Goal: Transaction & Acquisition: Purchase product/service

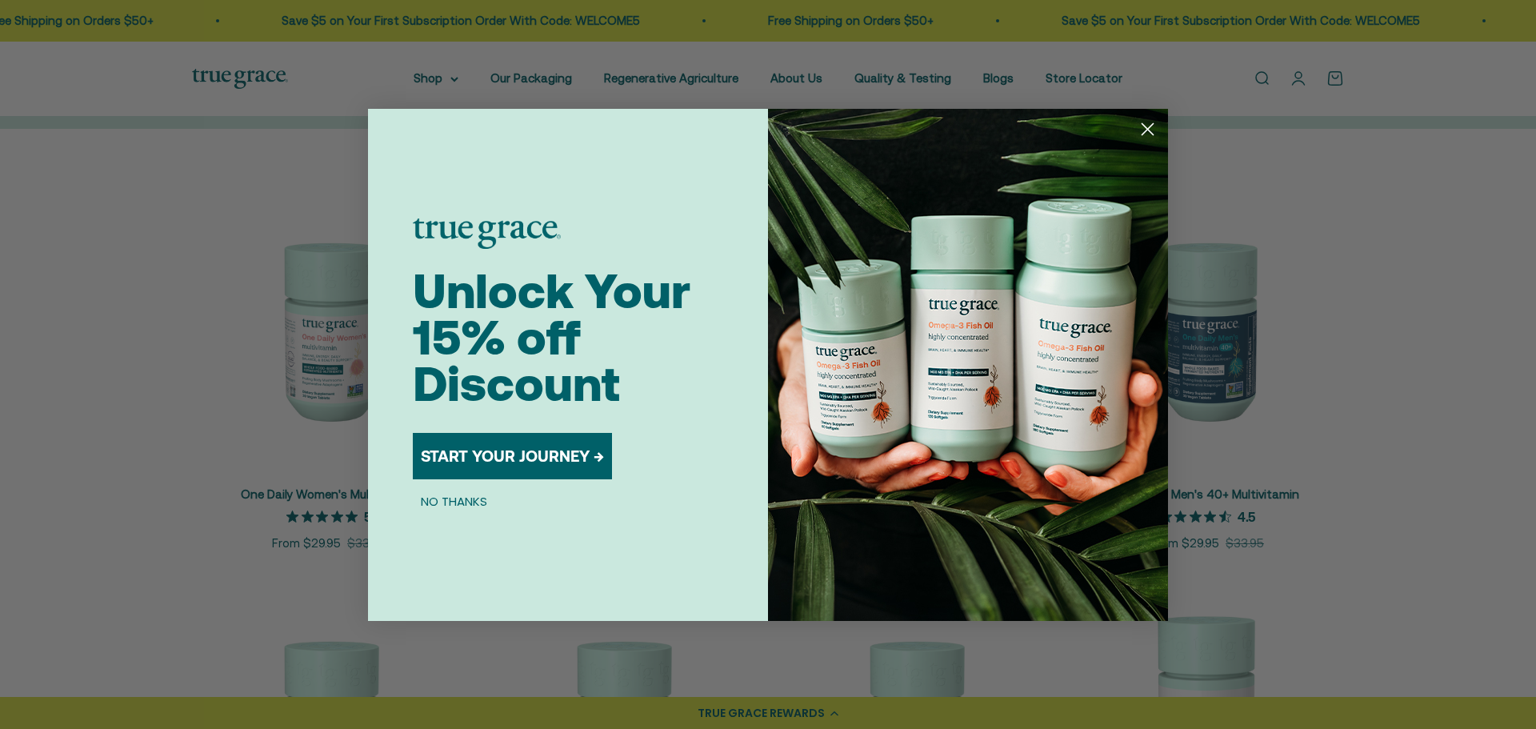
click at [1148, 123] on circle "Close dialog" at bounding box center [1147, 128] width 26 height 26
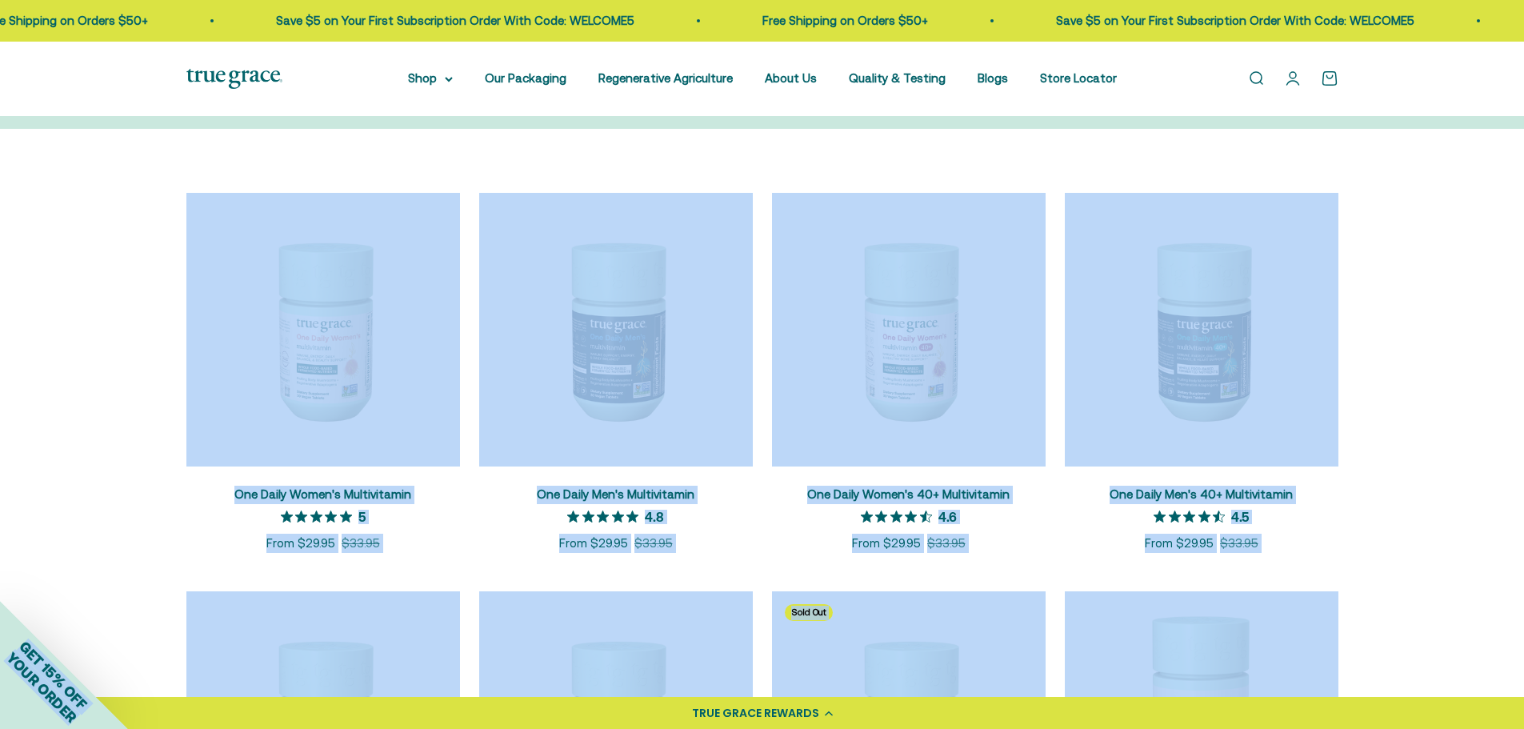
click at [1401, 306] on scroll-carousel "+ Quick add One Daily Women's Multivitamin 5 out of 5 star rating 5 Sale price …" at bounding box center [762, 571] width 1512 height 757
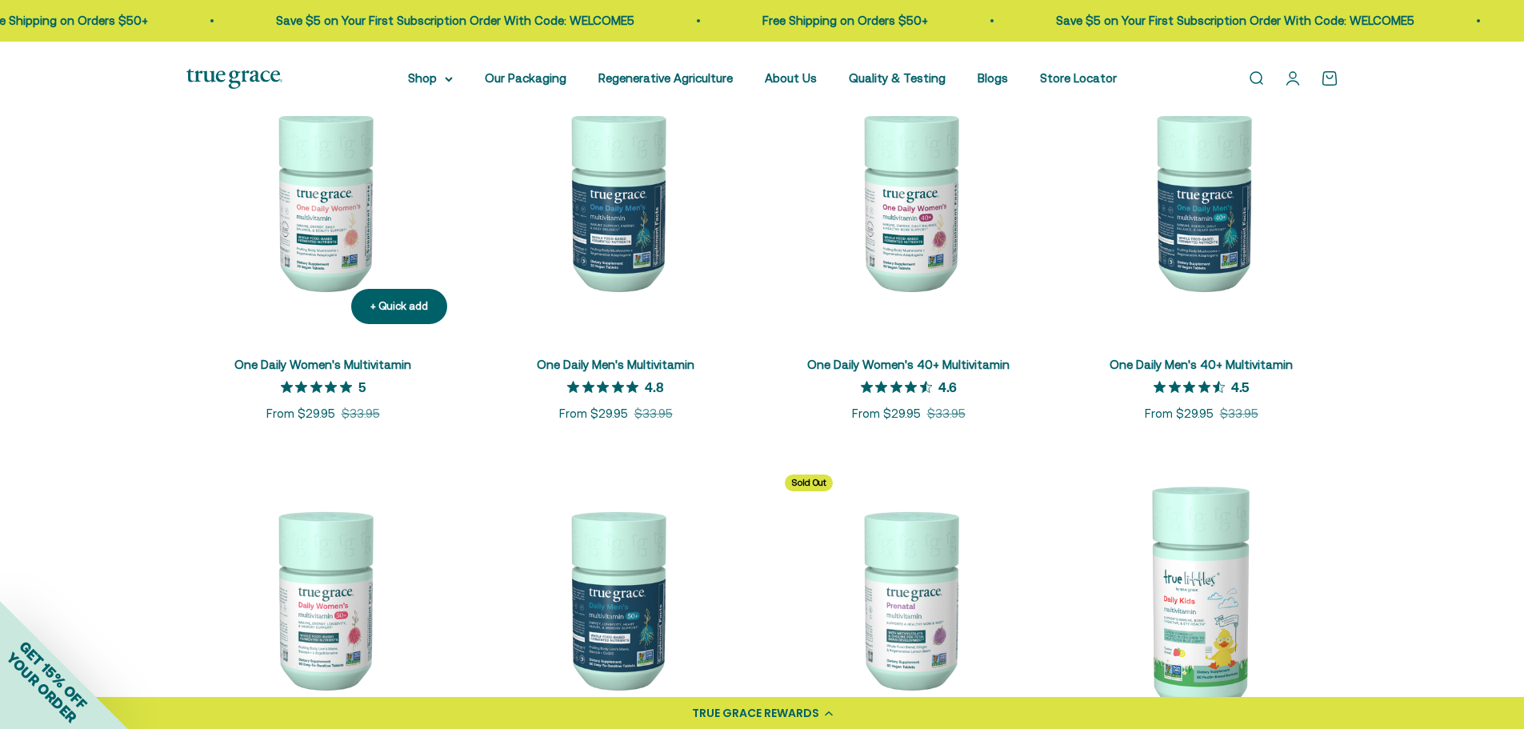
scroll to position [320, 0]
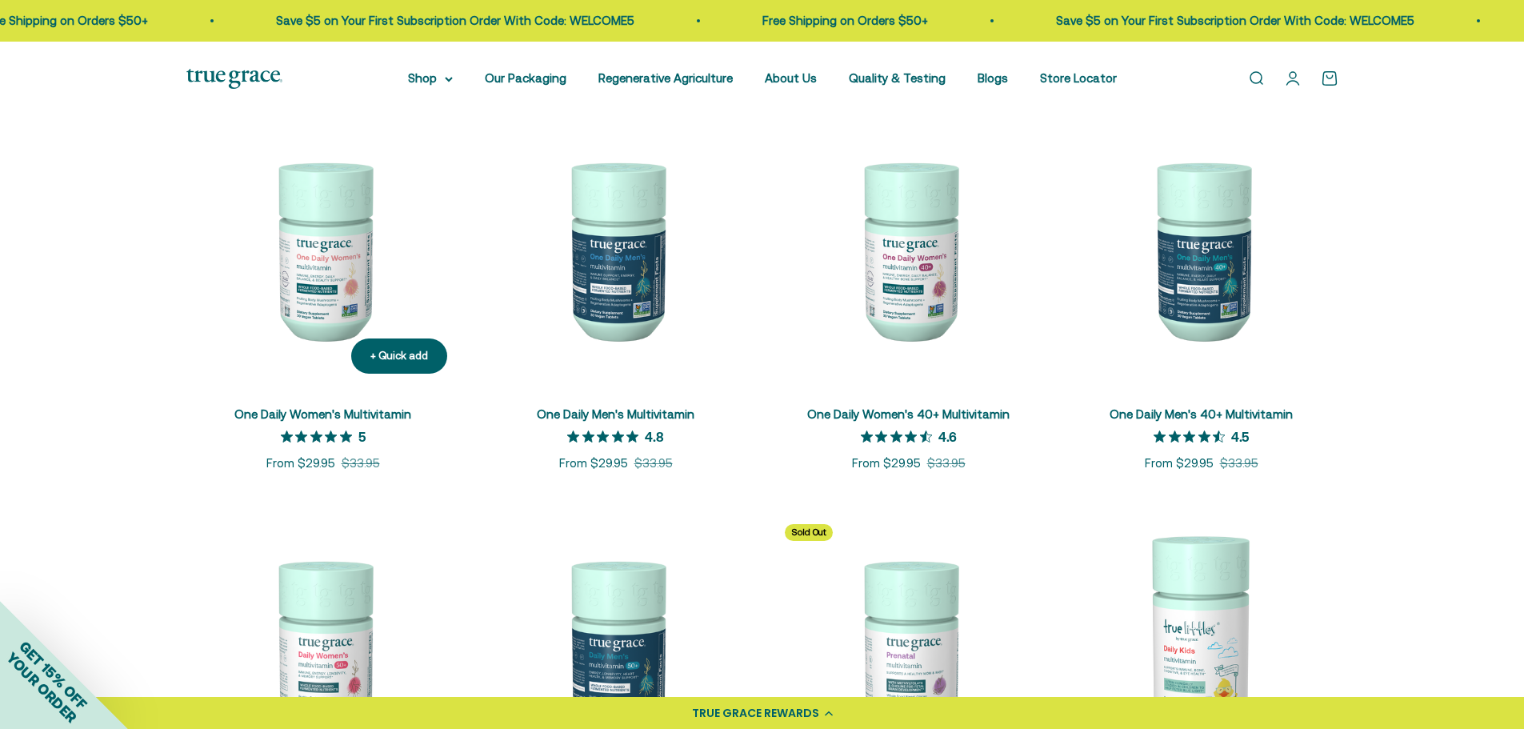
click at [379, 419] on link "One Daily Women's Multivitamin" at bounding box center [322, 414] width 177 height 14
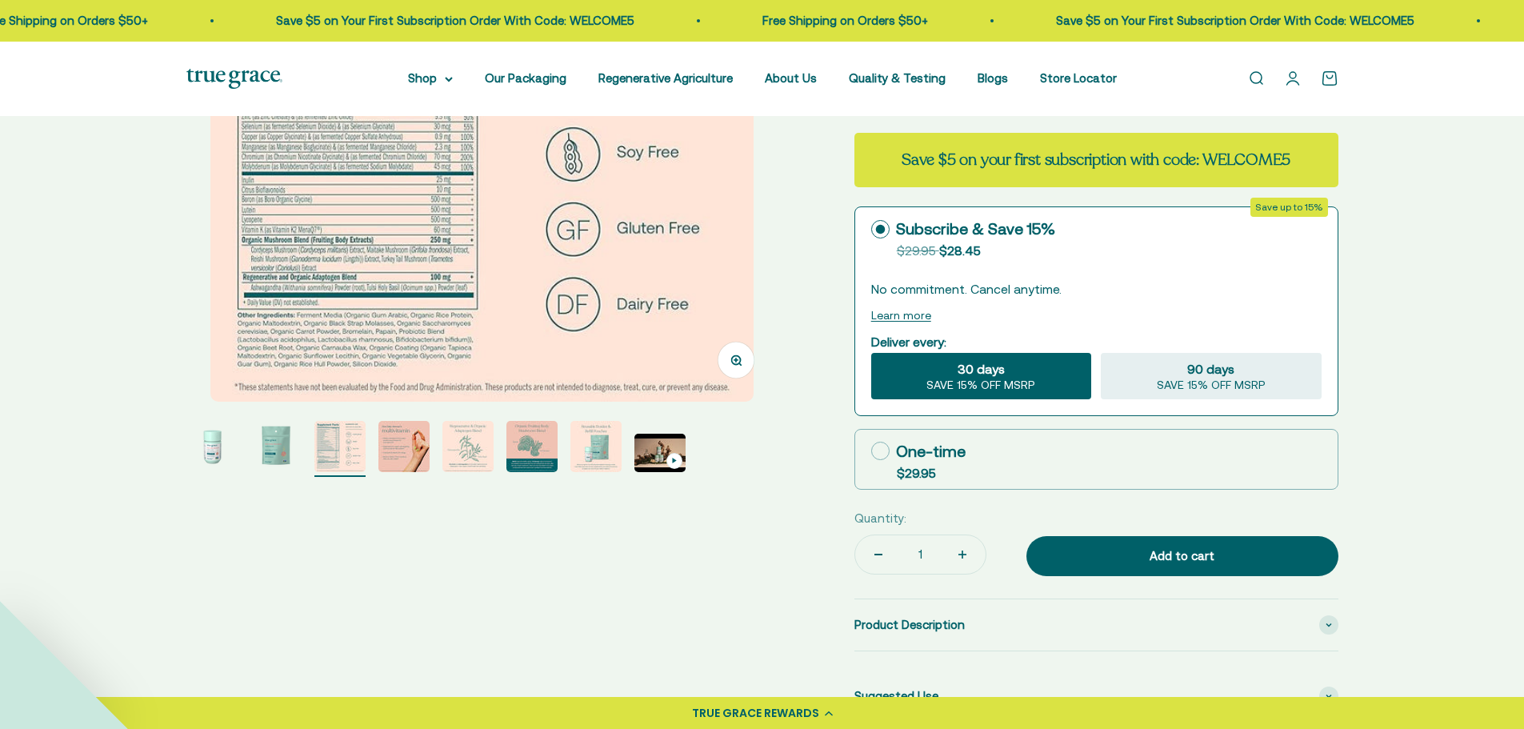
scroll to position [80, 0]
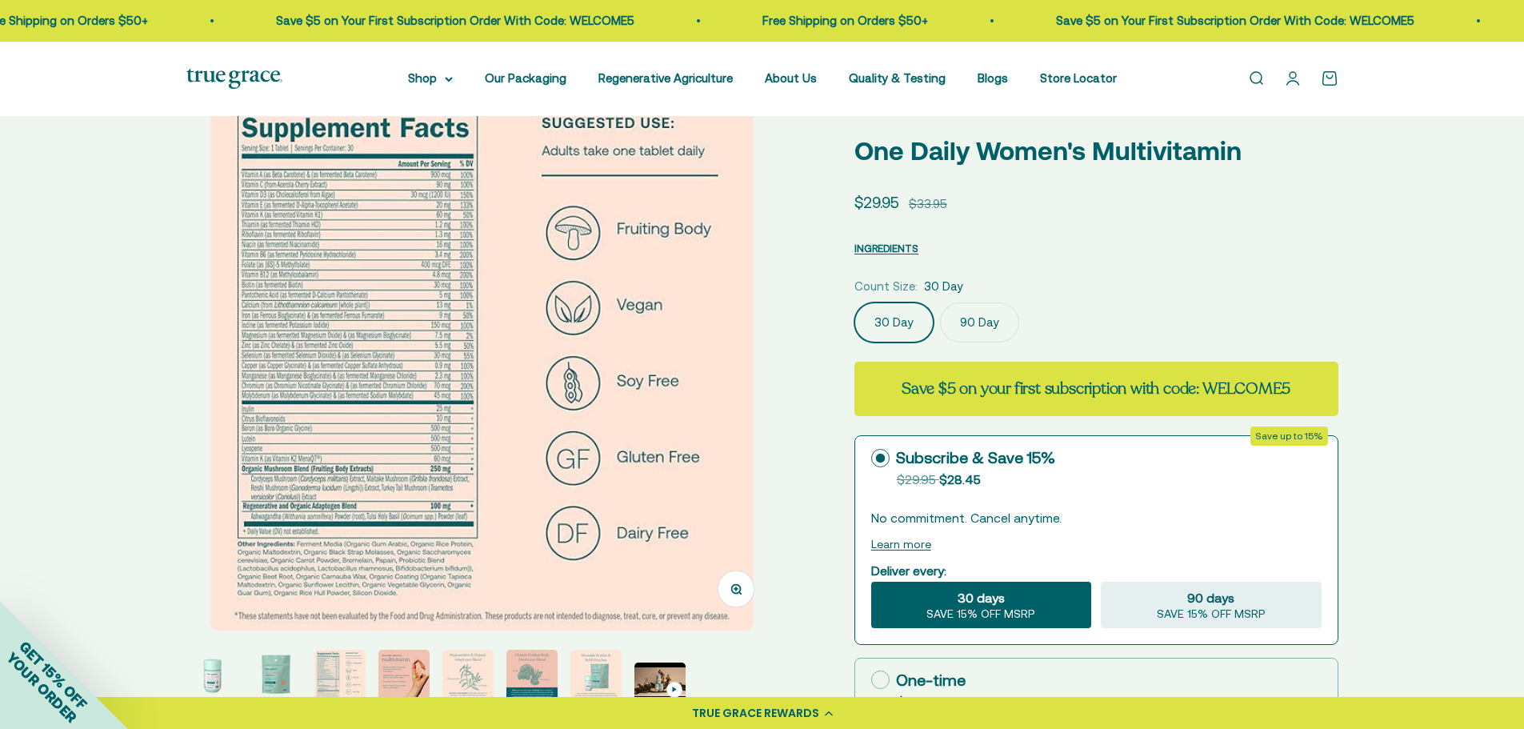
click at [352, 316] on img at bounding box center [481, 358] width 543 height 543
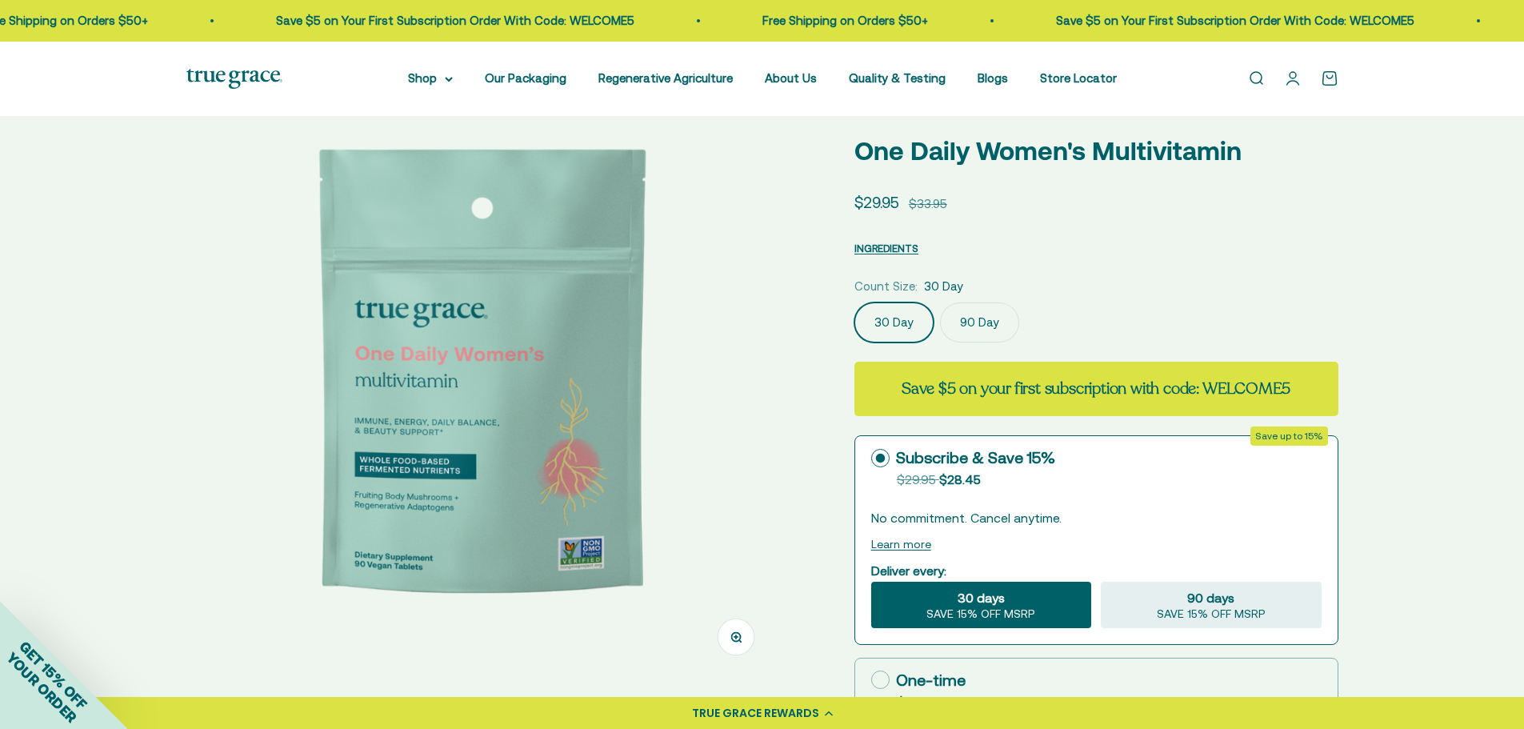
click at [757, 362] on img at bounding box center [481, 382] width 591 height 591
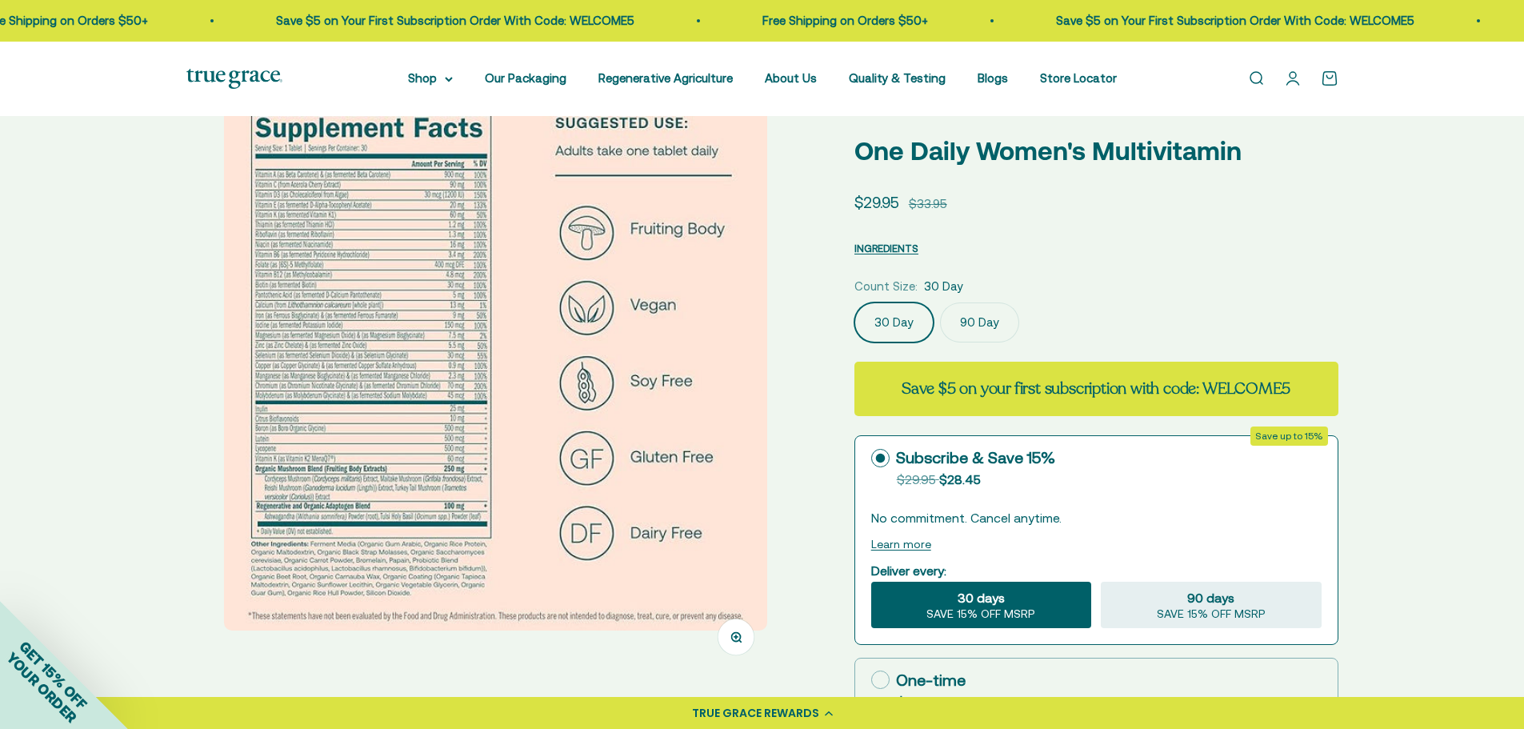
scroll to position [0, 1221]
